Goal: Information Seeking & Learning: Learn about a topic

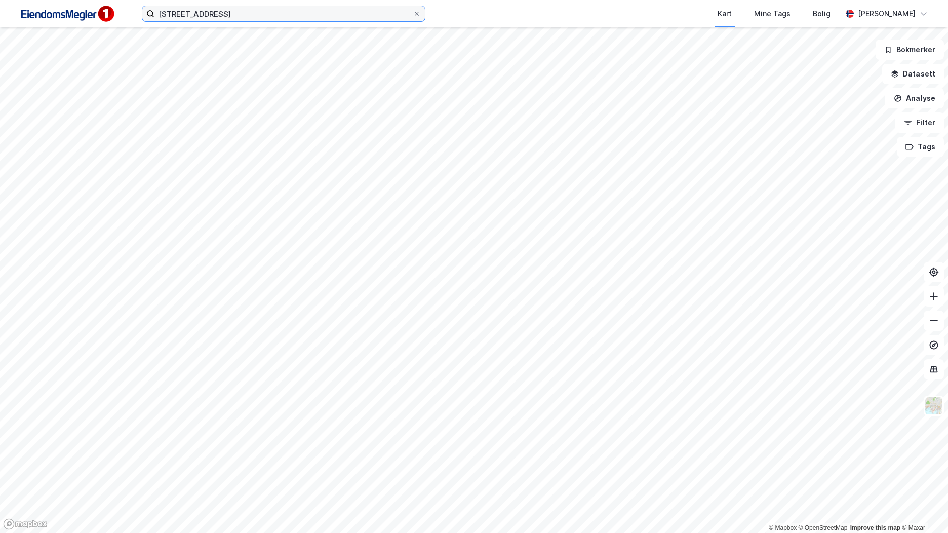
drag, startPoint x: 284, startPoint y: 10, endPoint x: 51, endPoint y: 14, distance: 233.0
click at [58, 14] on div "storgata 34 Kart Mine Tags Bolig [PERSON_NAME]" at bounding box center [474, 13] width 948 height 27
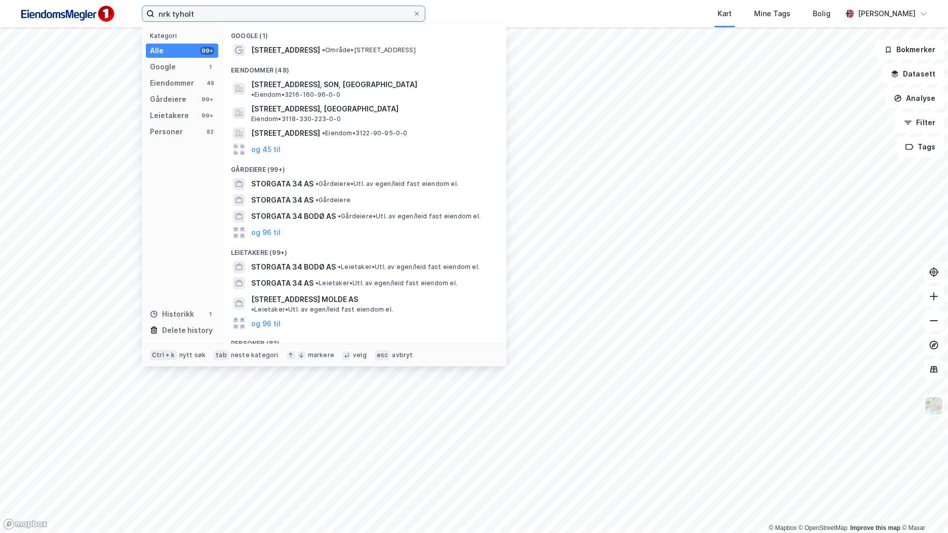
type input "nrk tyholt"
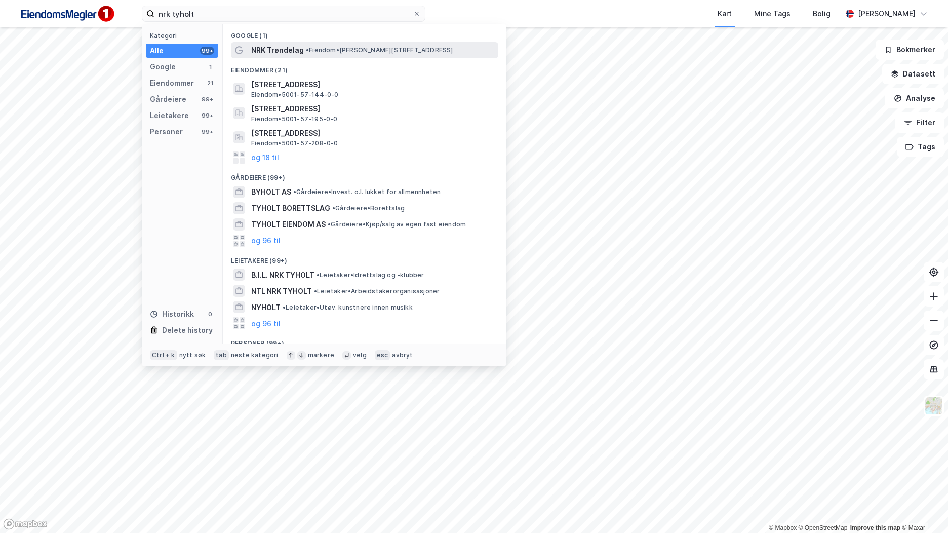
click at [297, 49] on span "NRK Trøndelag" at bounding box center [277, 50] width 53 height 12
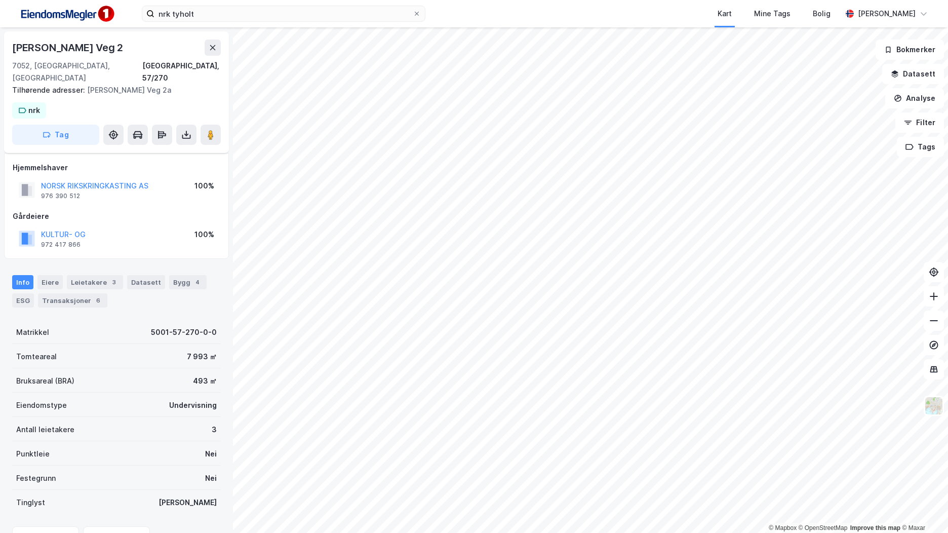
scroll to position [47, 0]
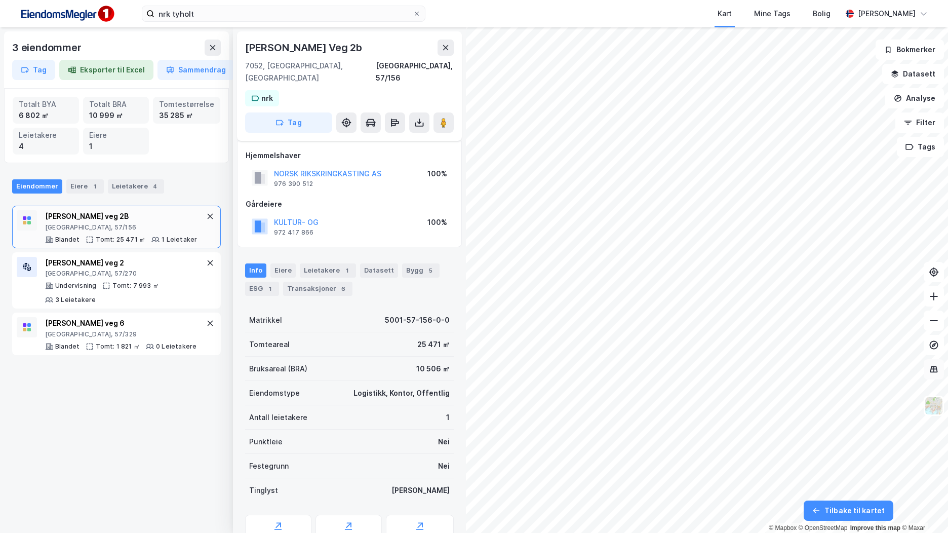
scroll to position [47, 0]
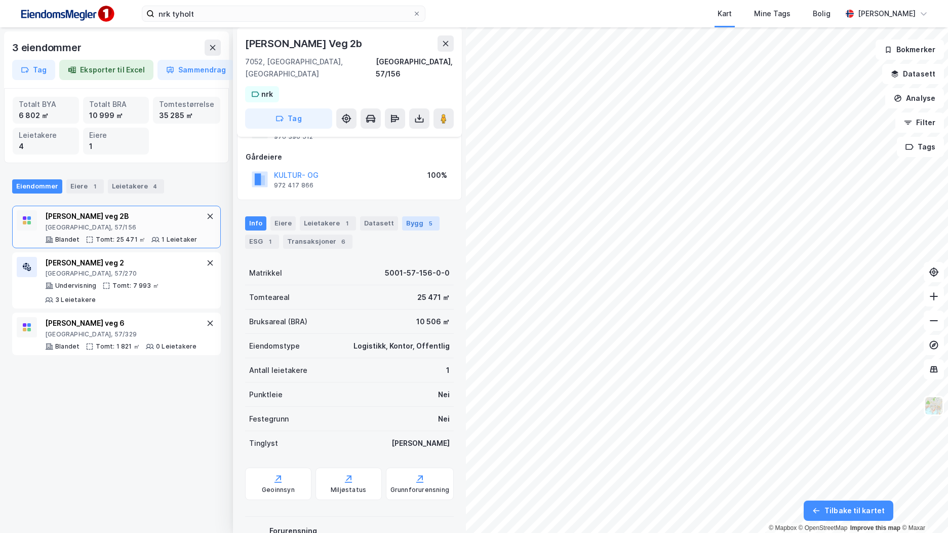
click at [402, 216] on div "Bygg 5" at bounding box center [420, 223] width 37 height 14
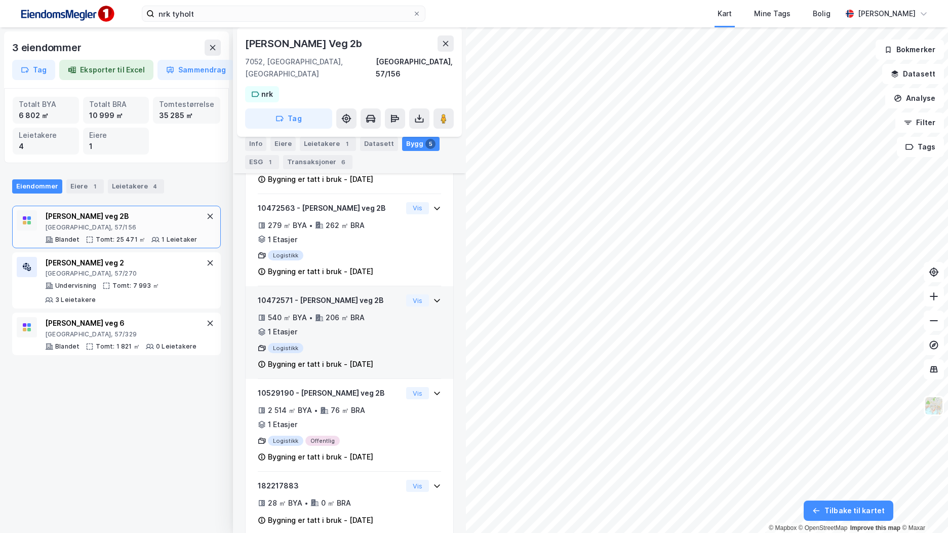
scroll to position [275, 0]
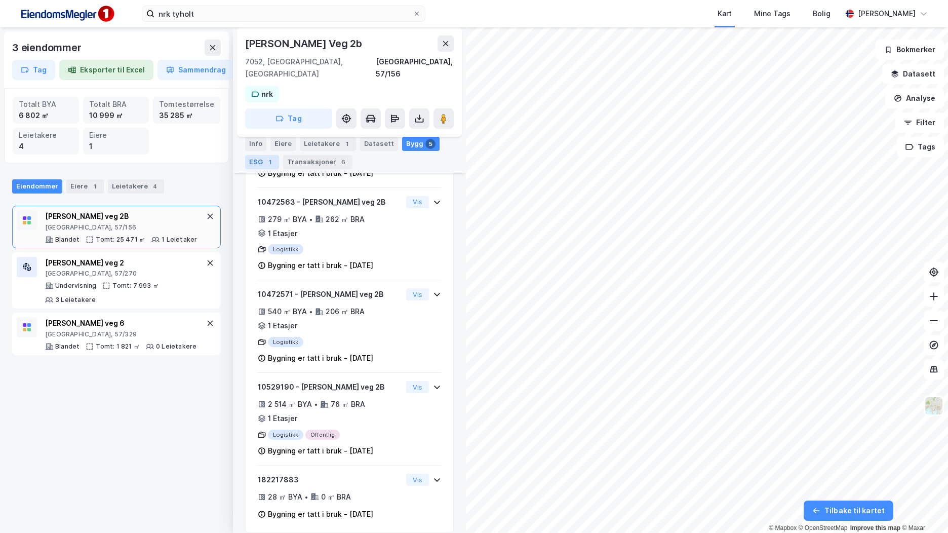
click at [271, 161] on div "1" at bounding box center [270, 162] width 10 height 10
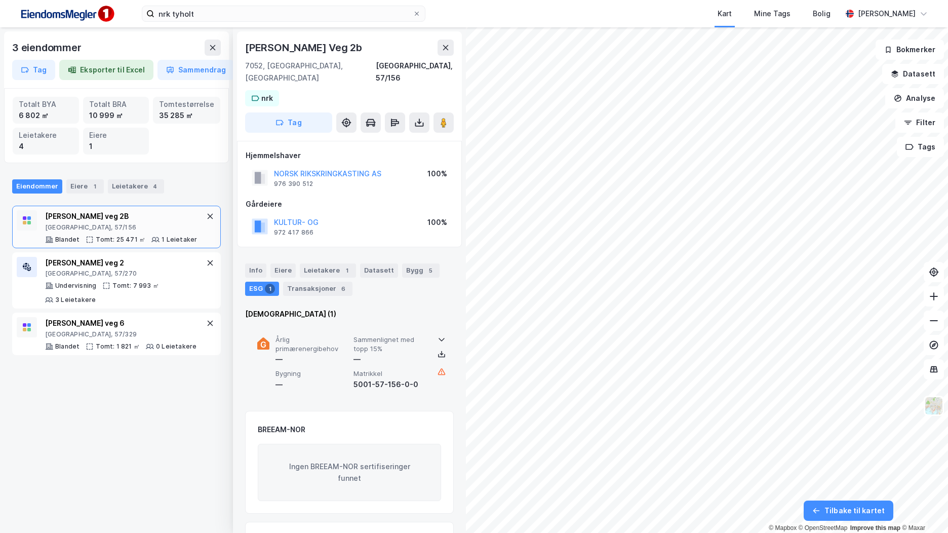
click at [352, 368] on div "Årlig primærenergibehov — Sammenlignet med topp 15% — Bygning — Matrikkel 5001-…" at bounding box center [351, 362] width 152 height 55
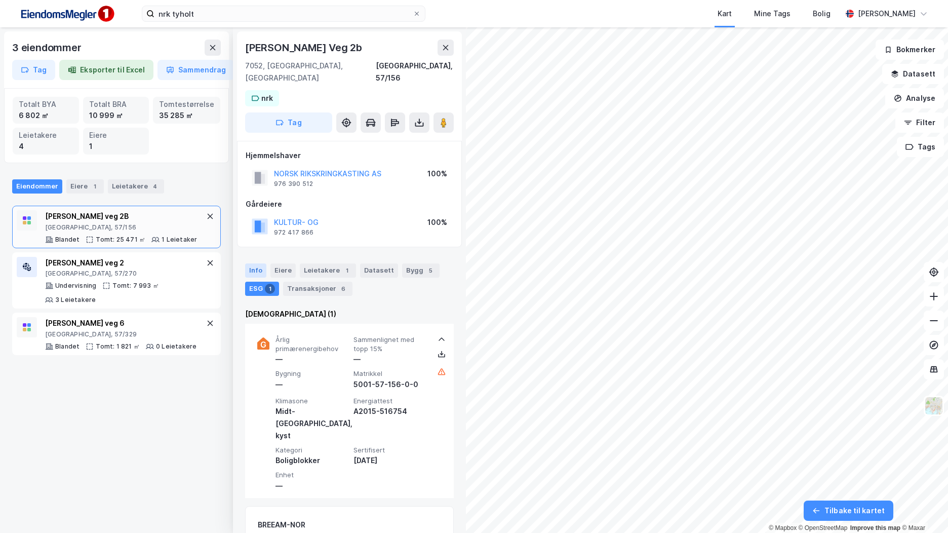
click at [261, 263] on div "Info" at bounding box center [255, 270] width 21 height 14
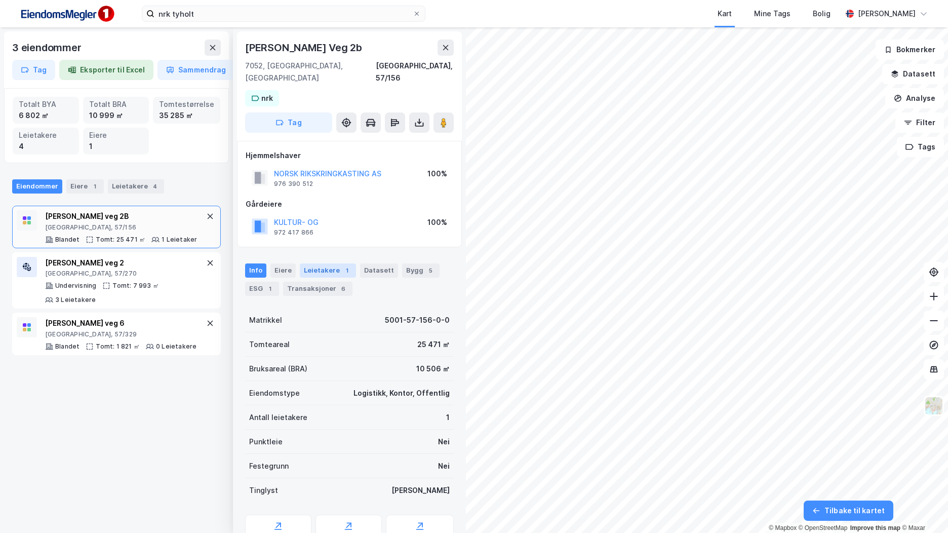
click at [301, 263] on div "Leietakere 1" at bounding box center [328, 270] width 56 height 14
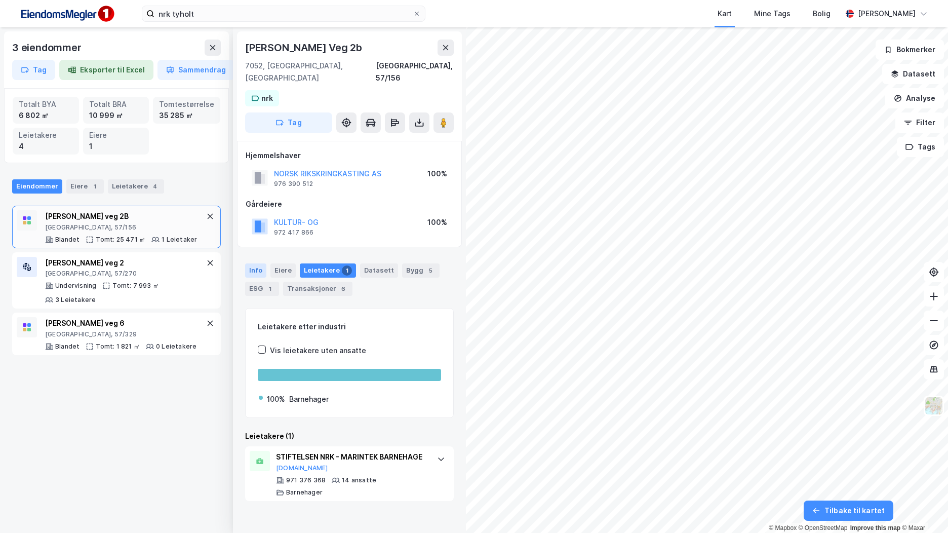
click at [257, 263] on div "Info" at bounding box center [255, 270] width 21 height 14
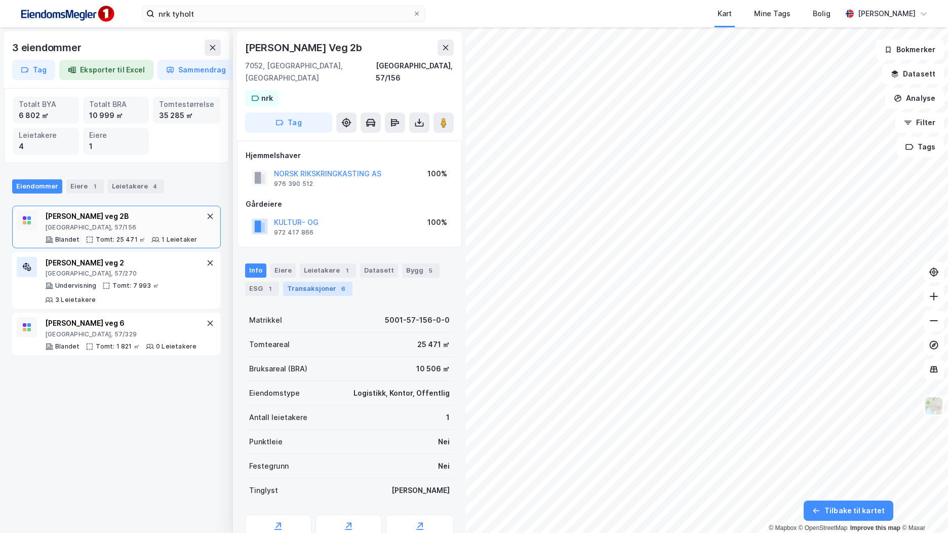
click at [323, 282] on div "Transaksjoner 6" at bounding box center [317, 289] width 69 height 14
